Goal: Task Accomplishment & Management: Manage account settings

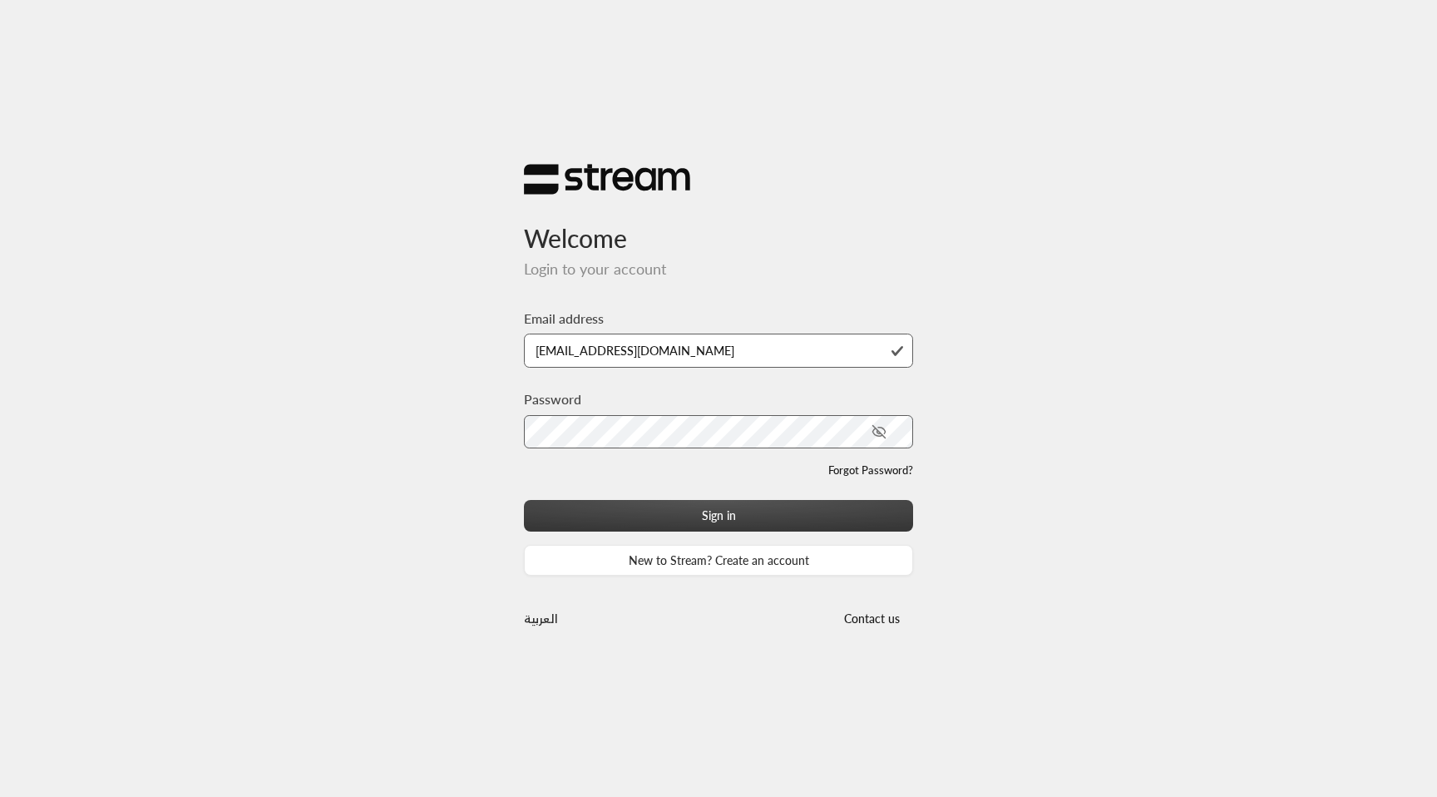
click at [709, 517] on button "Sign in" at bounding box center [718, 515] width 389 height 31
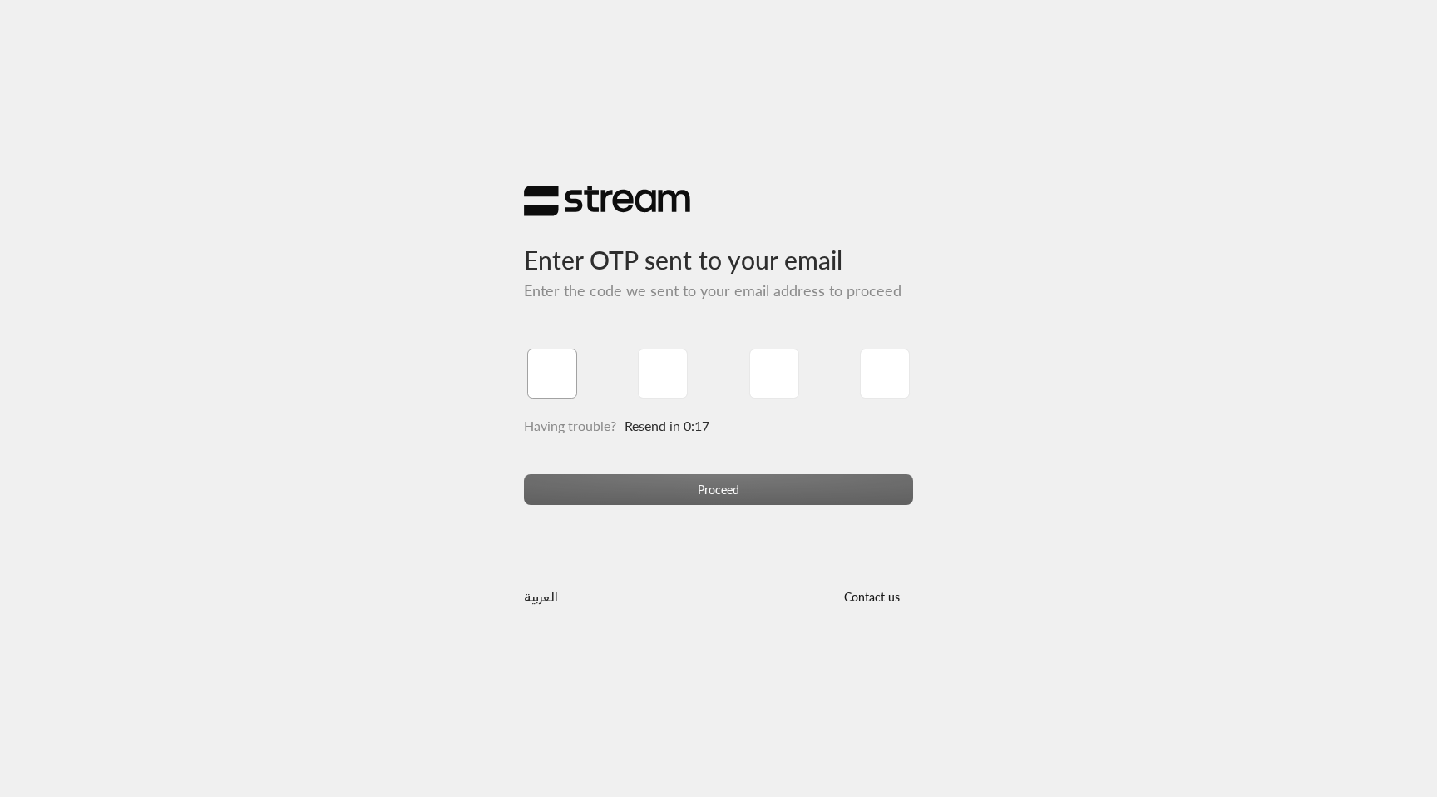
type input "1"
type input "2"
type input "3"
type input "4"
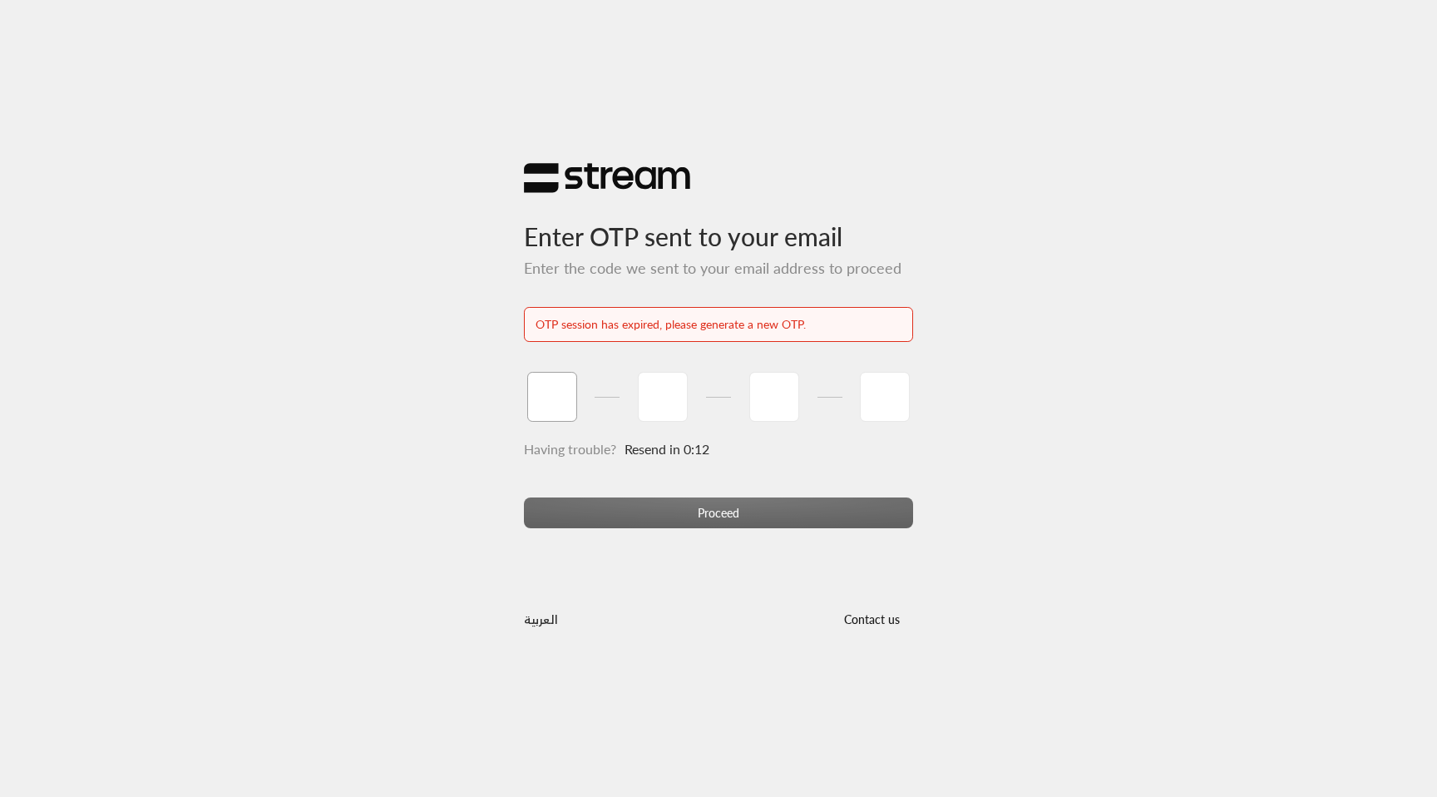
click at [571, 402] on input "tel" at bounding box center [552, 397] width 50 height 50
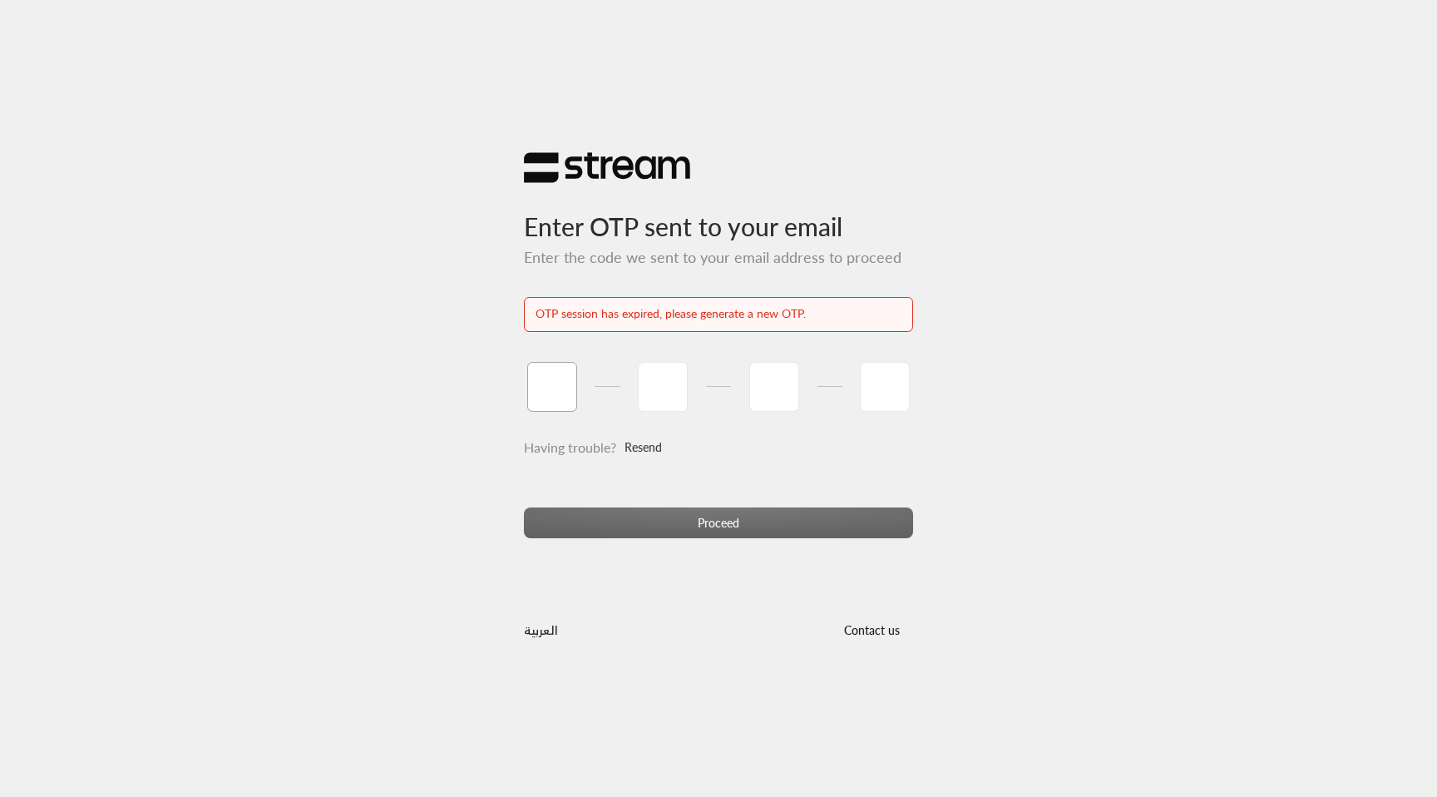
type input "1"
type input "2"
type input "3"
click at [648, 437] on link "Resend" at bounding box center [643, 448] width 37 height 34
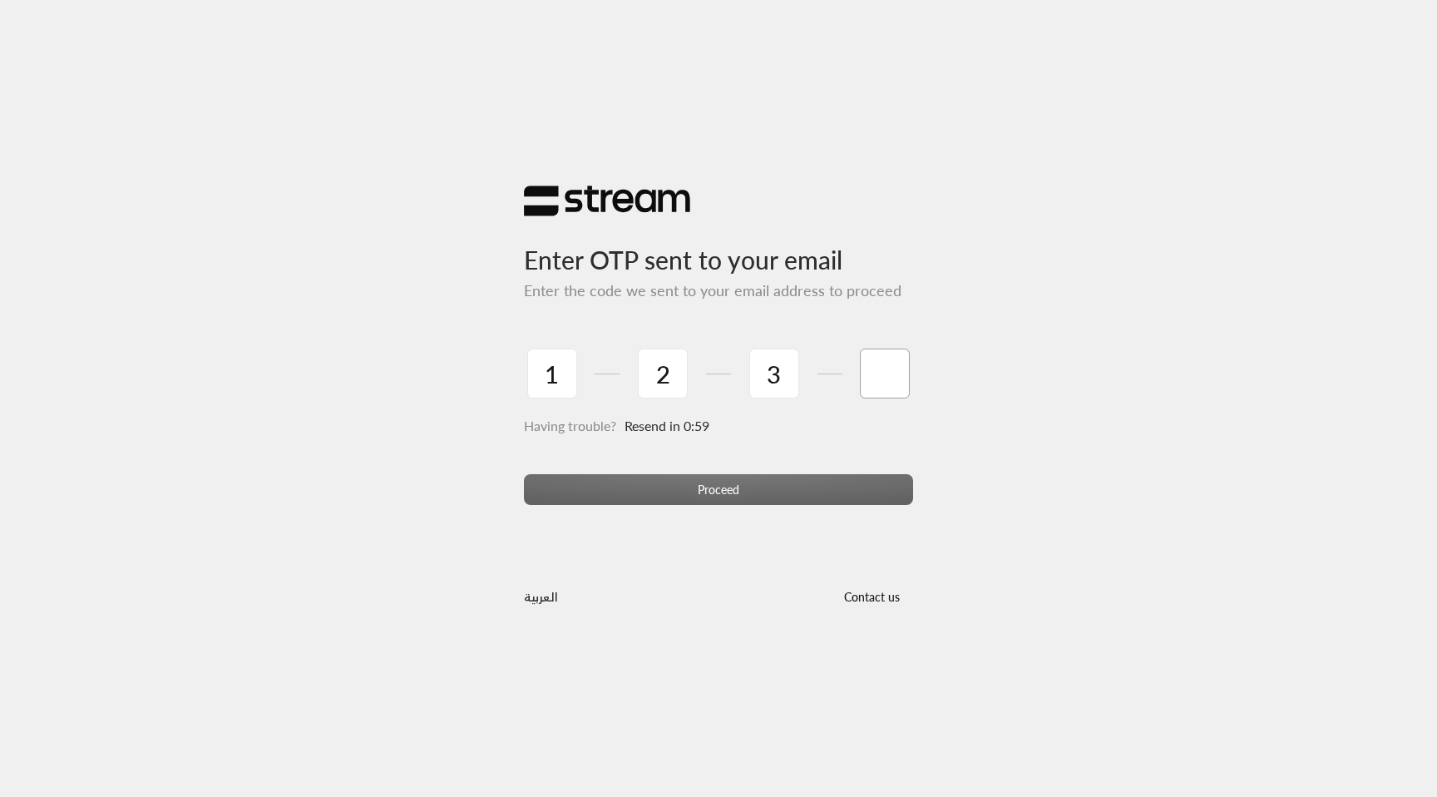
click at [882, 363] on input "tel" at bounding box center [885, 373] width 50 height 50
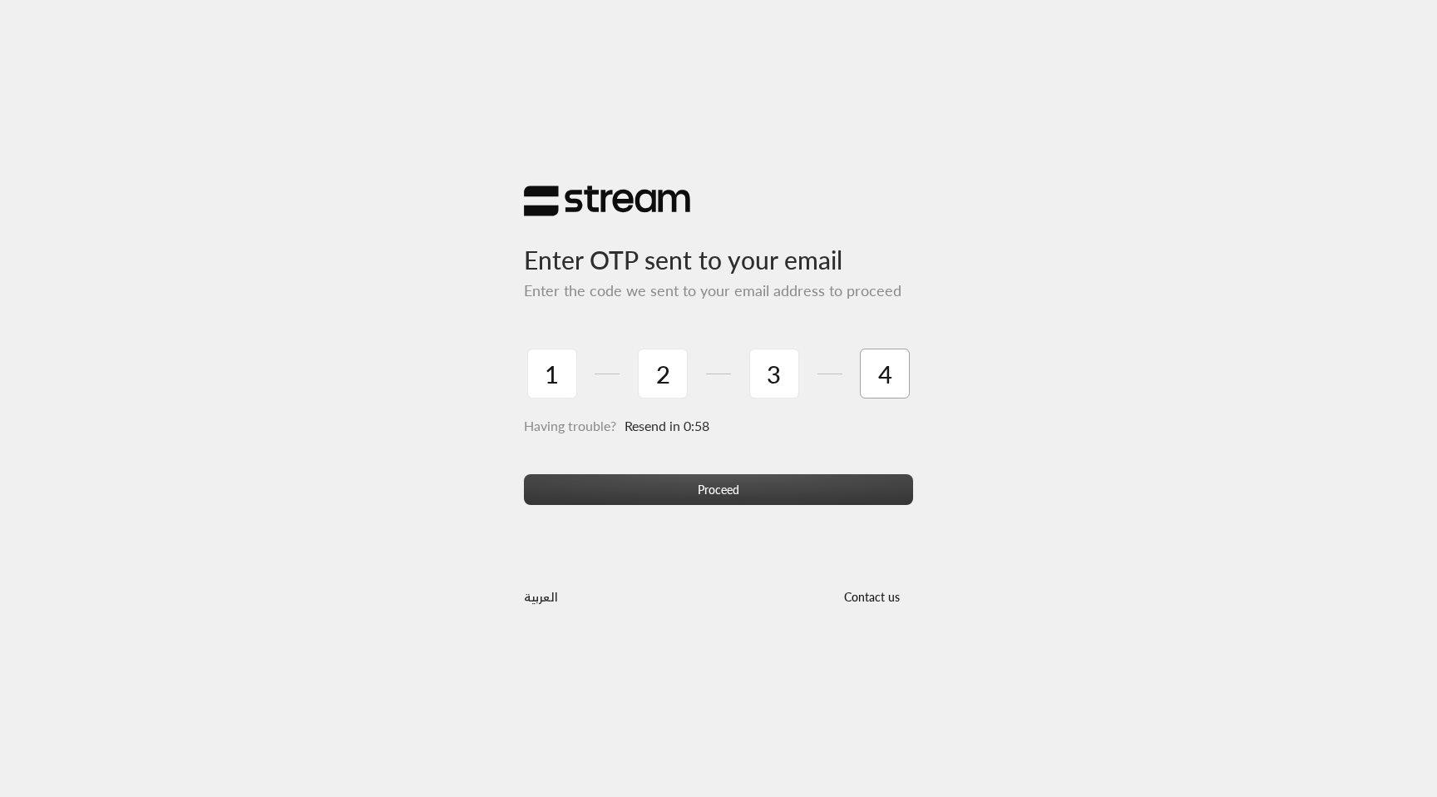
type input "4"
click at [830, 483] on button "Proceed" at bounding box center [718, 489] width 389 height 31
